Goal: Task Accomplishment & Management: Manage account settings

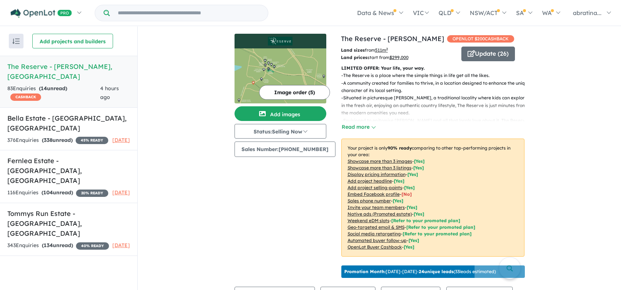
scroll to position [73, 0]
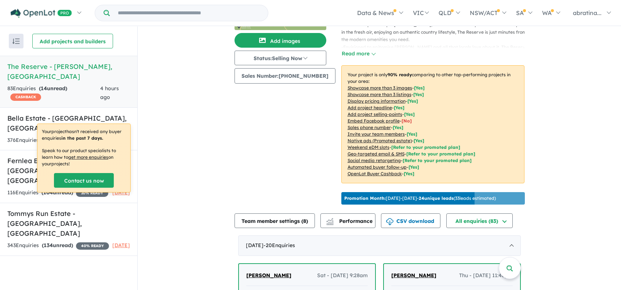
click at [71, 84] on div "83 Enquir ies ( 14 unread) CASHBACK" at bounding box center [53, 93] width 93 height 18
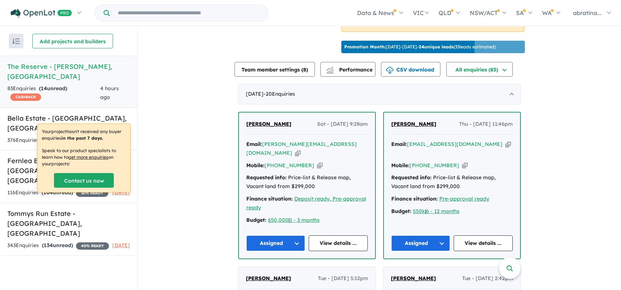
scroll to position [257, 0]
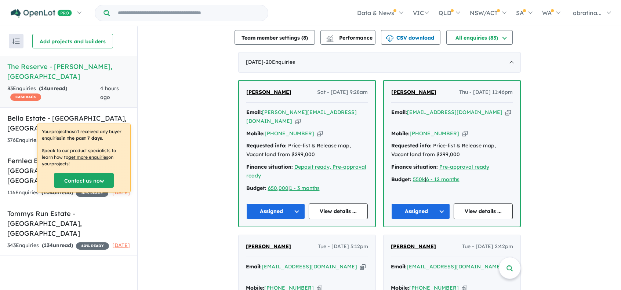
click at [287, 209] on button "Assigned" at bounding box center [275, 212] width 59 height 16
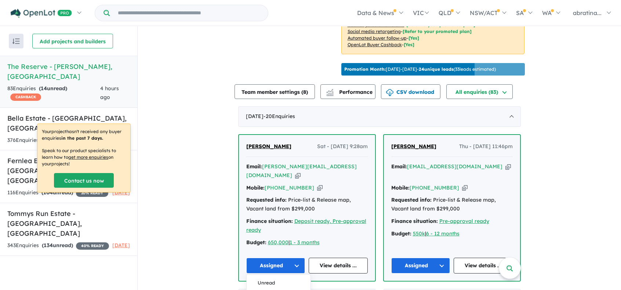
scroll to position [110, 0]
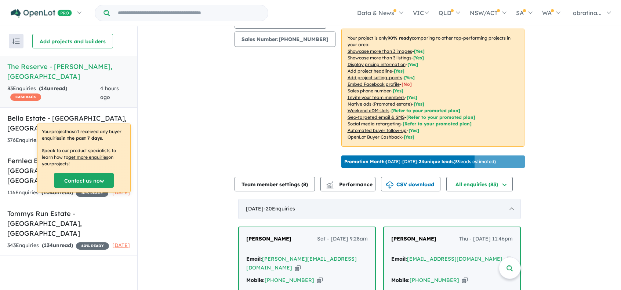
click at [495, 215] on div "[DATE] - 20 Enquir ies ( 0 unread)" at bounding box center [379, 209] width 283 height 21
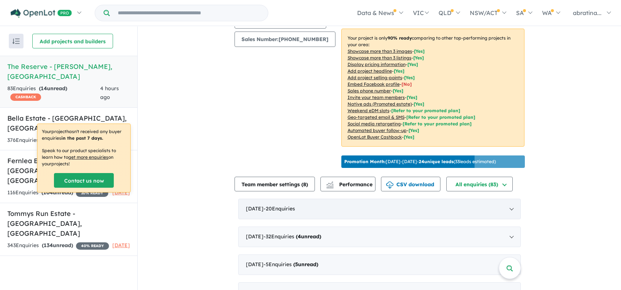
click at [496, 214] on div "[DATE] - 20 Enquir ies ( 0 unread)" at bounding box center [379, 209] width 283 height 21
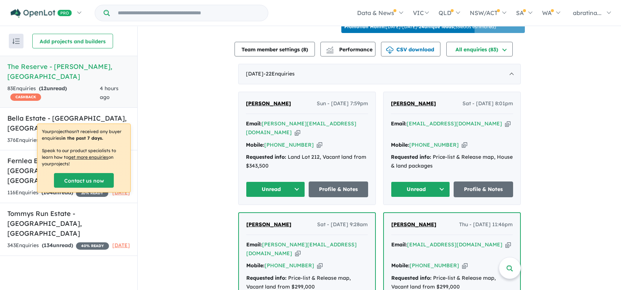
scroll to position [257, 0]
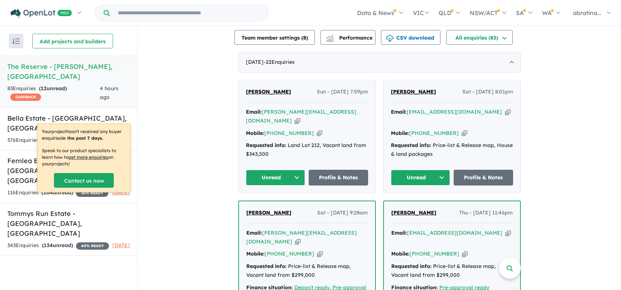
click at [292, 173] on button "Unread" at bounding box center [275, 178] width 59 height 16
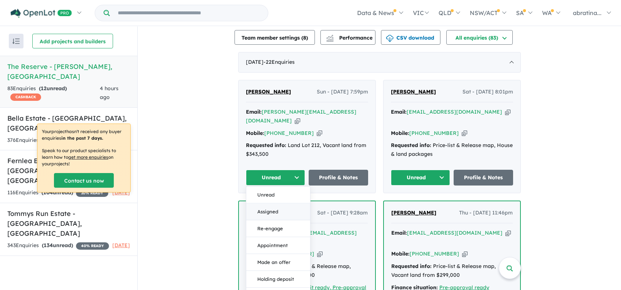
click at [281, 204] on button "Assigned" at bounding box center [278, 212] width 64 height 17
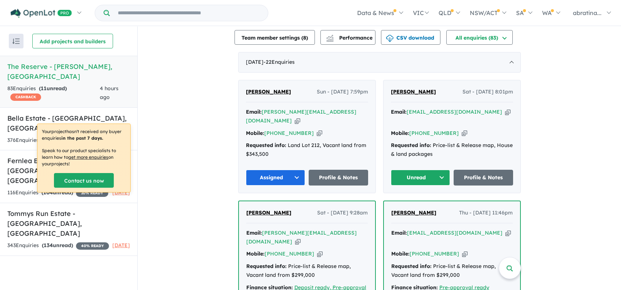
click at [440, 172] on button "Unread" at bounding box center [420, 178] width 59 height 16
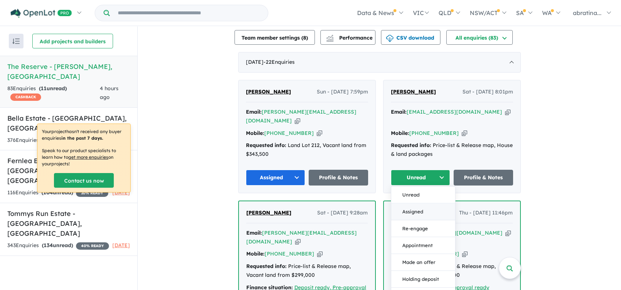
click at [429, 206] on button "Assigned" at bounding box center [423, 212] width 64 height 17
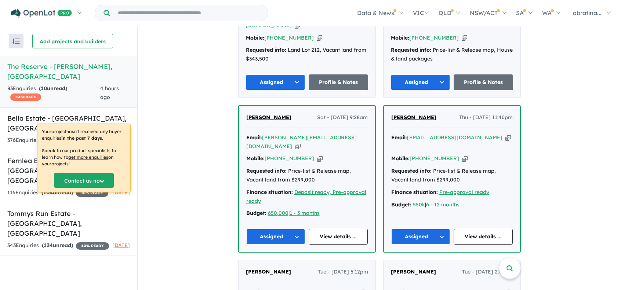
scroll to position [184, 0]
